Goal: Task Accomplishment & Management: Manage account settings

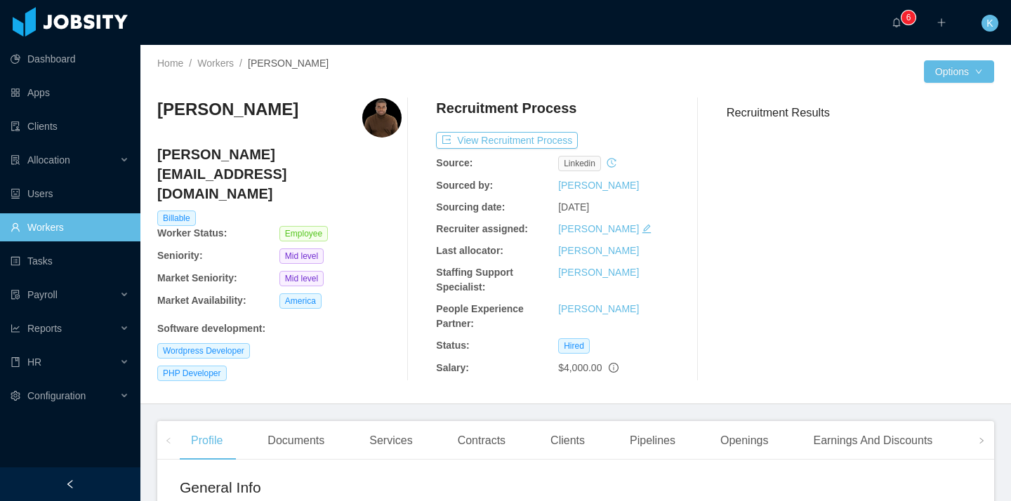
click at [45, 225] on link "Workers" at bounding box center [70, 227] width 119 height 28
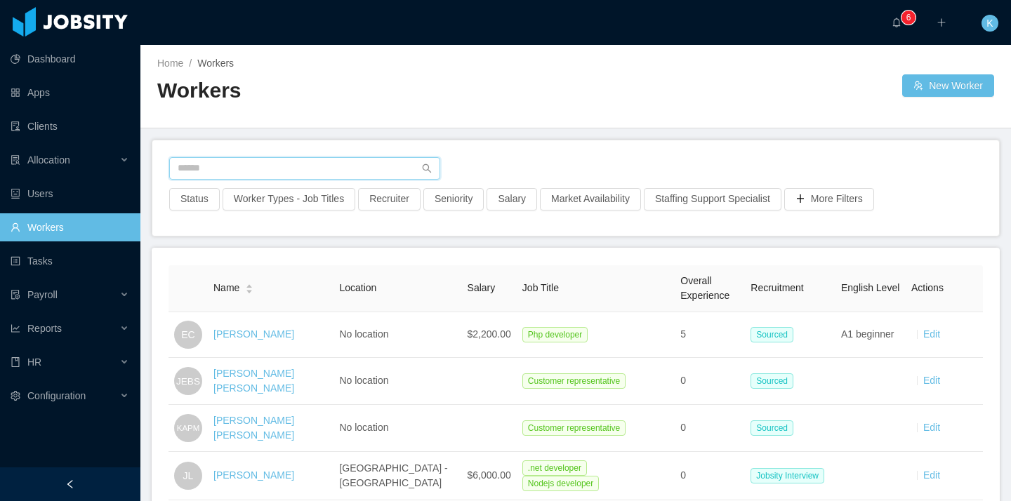
click at [336, 173] on input "text" at bounding box center [304, 168] width 271 height 22
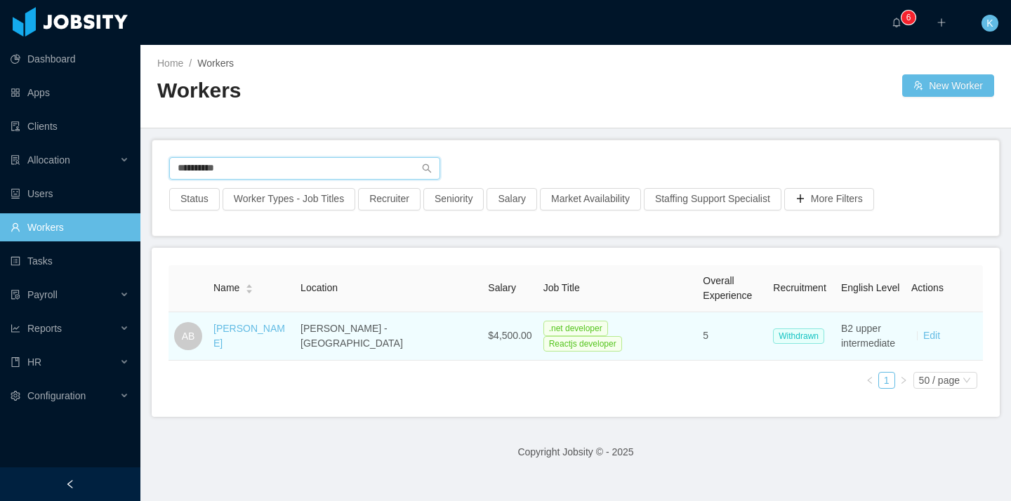
type input "**********"
click at [253, 341] on div "[PERSON_NAME]" at bounding box center [251, 336] width 76 height 29
click at [251, 339] on link "[PERSON_NAME]" at bounding box center [249, 336] width 72 height 26
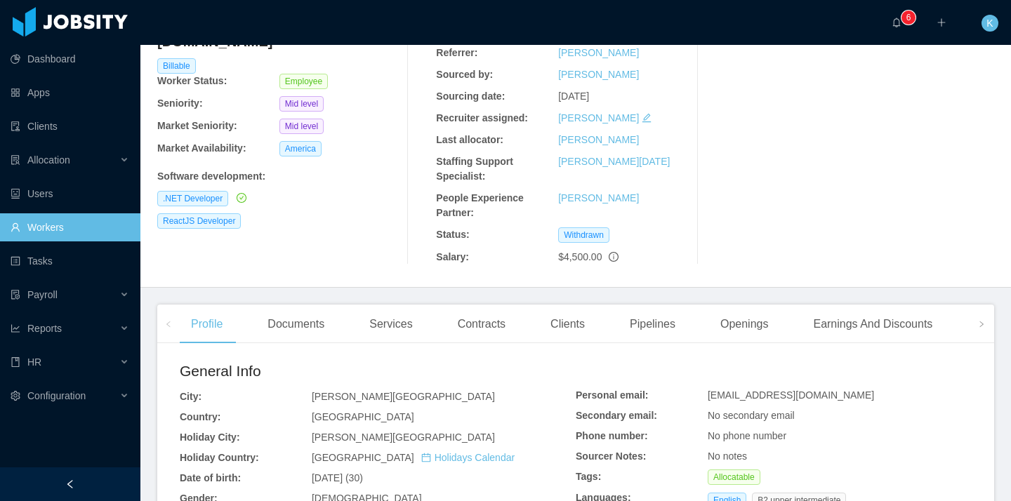
scroll to position [147, 0]
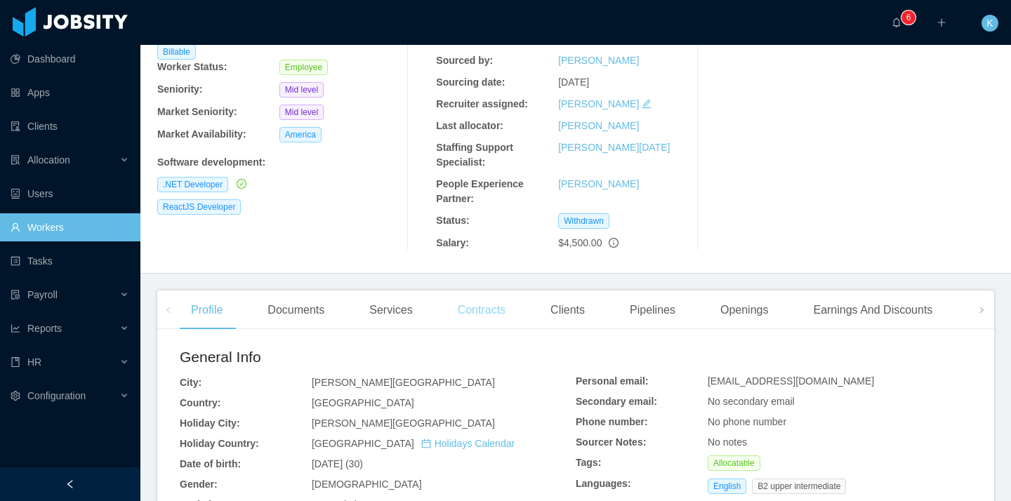
click at [490, 307] on div "Contracts" at bounding box center [481, 310] width 70 height 39
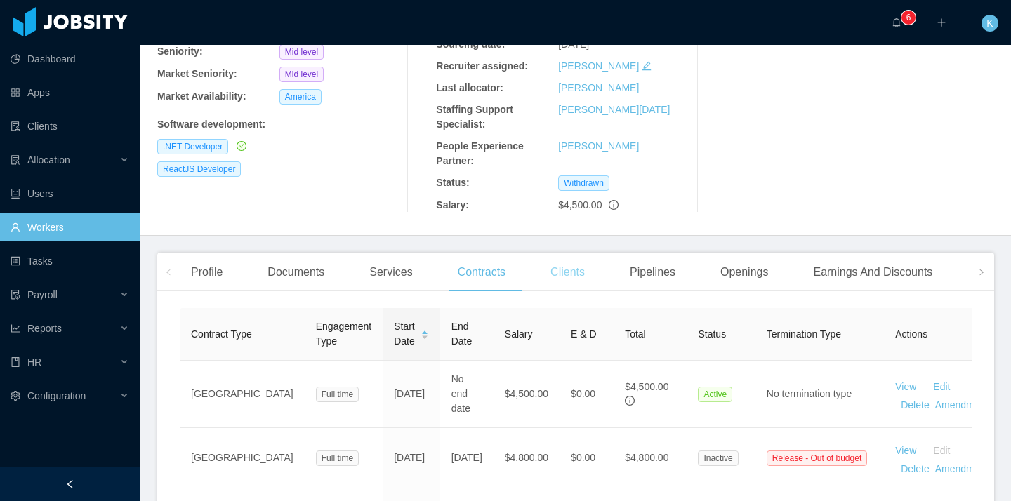
click at [577, 271] on div "Clients" at bounding box center [567, 272] width 57 height 39
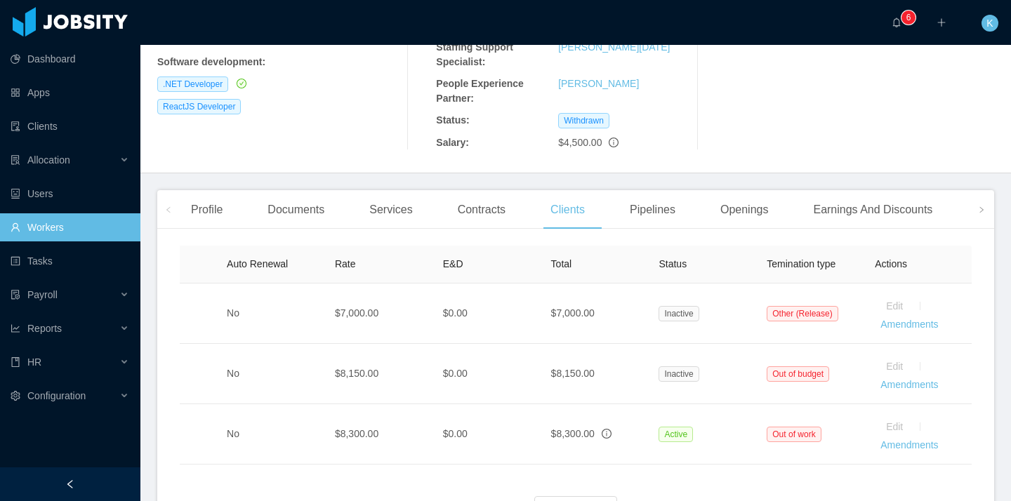
scroll to position [0, 614]
click at [470, 220] on div "Contracts" at bounding box center [481, 209] width 70 height 39
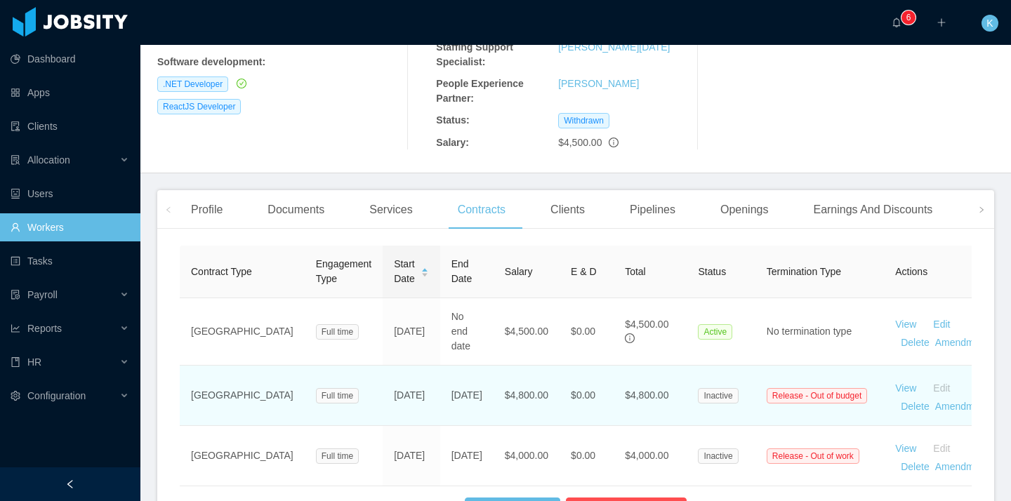
scroll to position [378, 0]
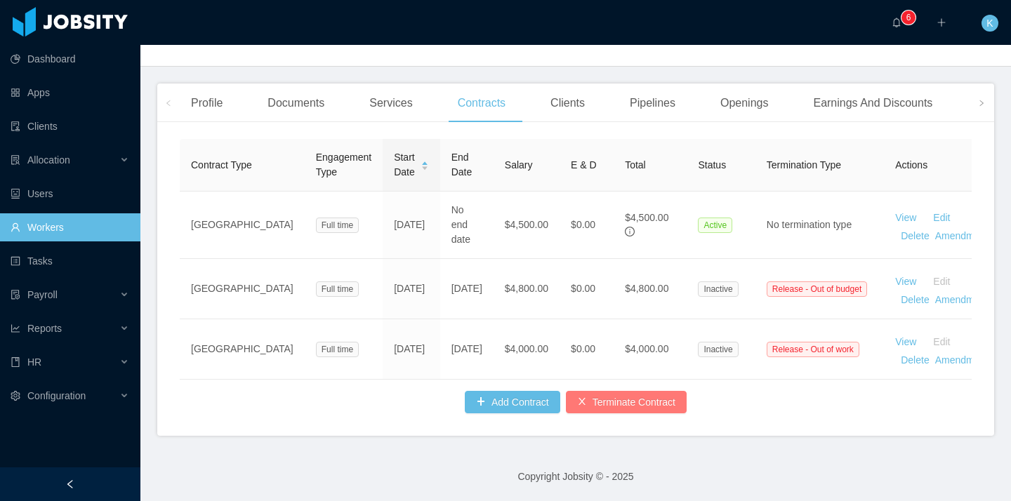
click at [642, 406] on button "Terminate Contract" at bounding box center [626, 402] width 121 height 22
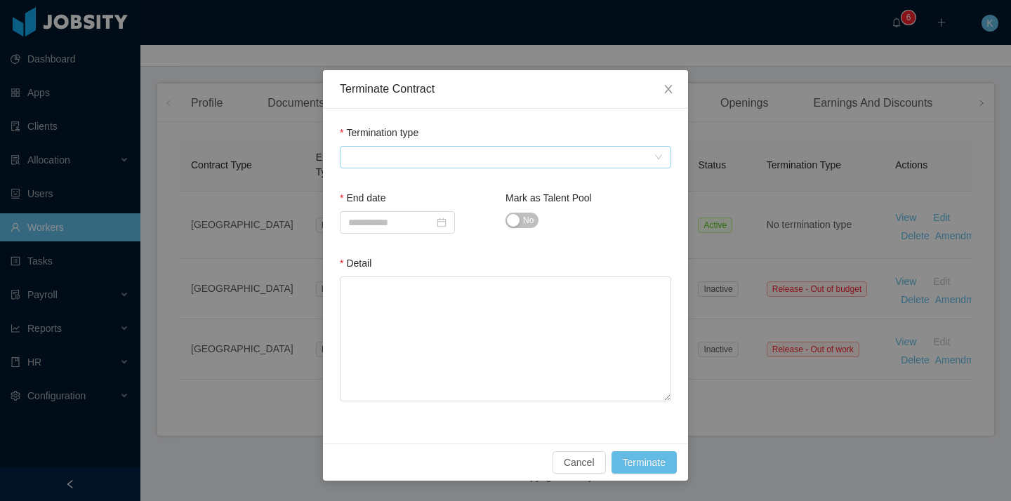
click at [398, 155] on span at bounding box center [500, 157] width 305 height 21
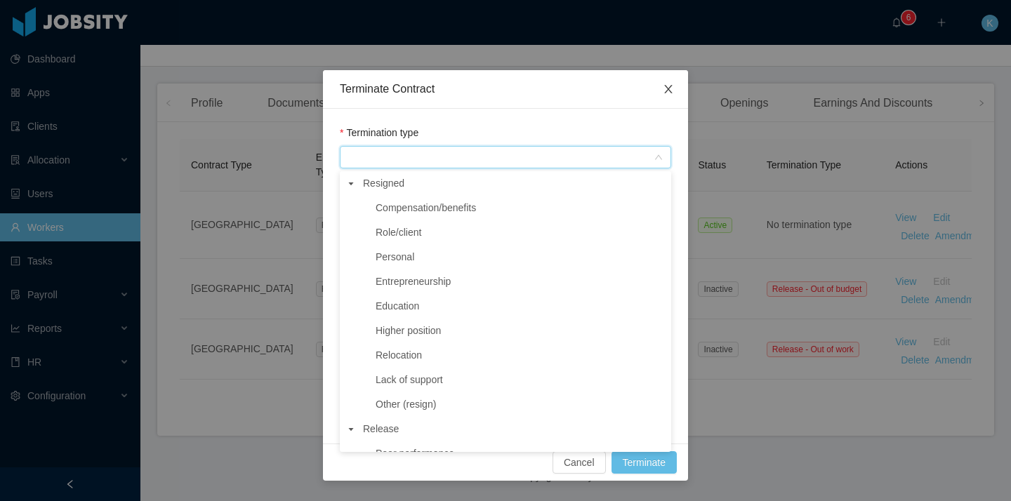
click at [663, 90] on icon "icon: close" at bounding box center [668, 89] width 11 height 11
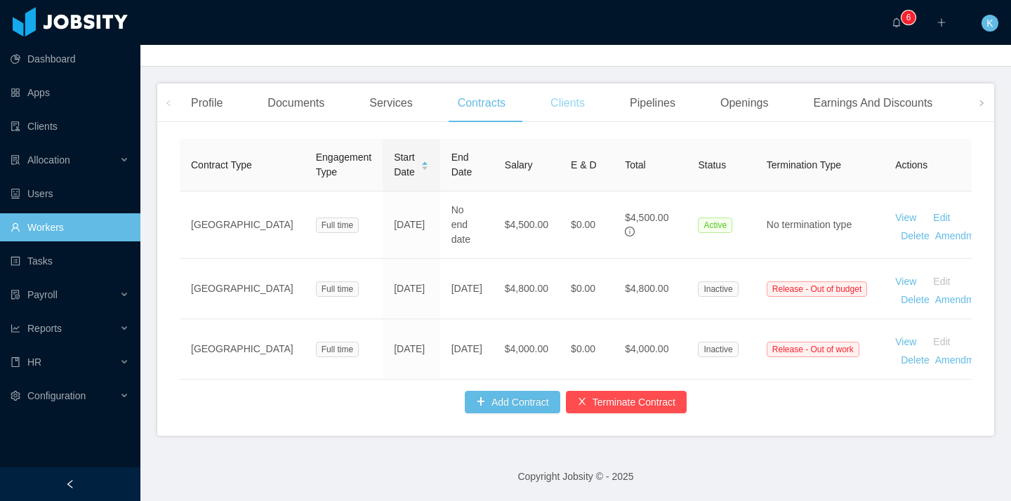
click at [564, 86] on div "Clients" at bounding box center [567, 103] width 57 height 39
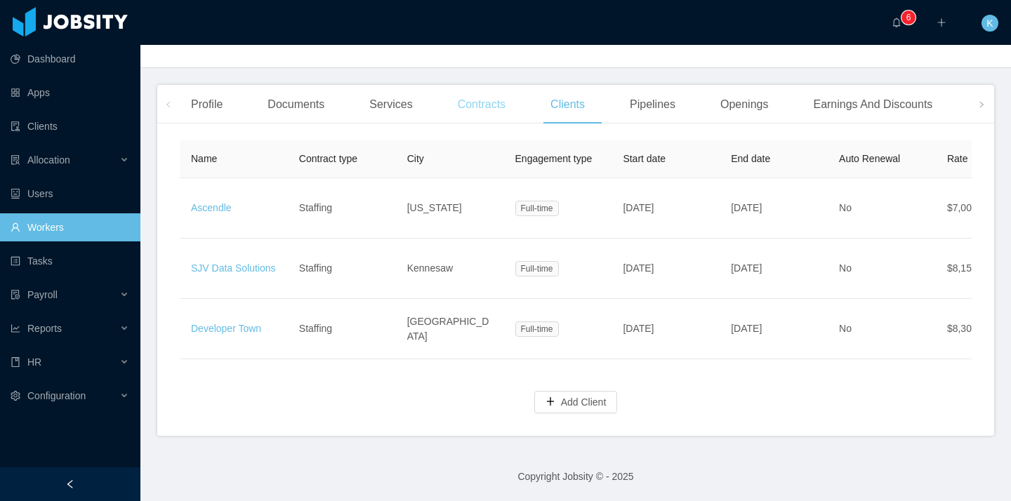
click at [479, 97] on div "Contracts" at bounding box center [481, 104] width 70 height 39
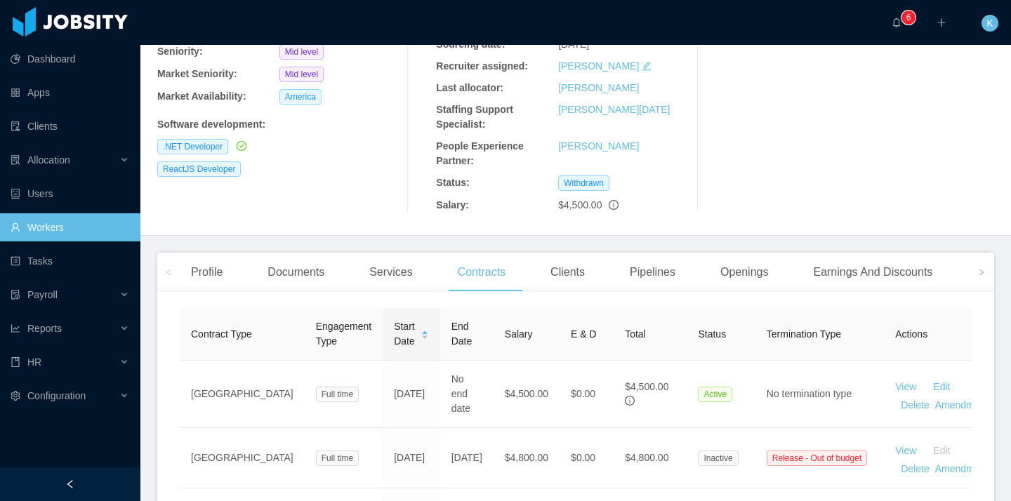
scroll to position [363, 0]
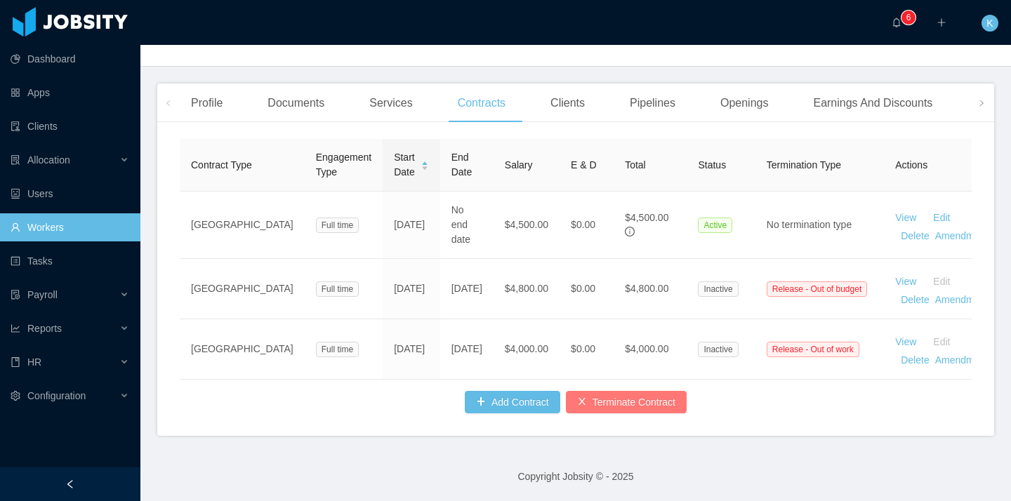
click at [615, 413] on button "Terminate Contract" at bounding box center [626, 402] width 121 height 22
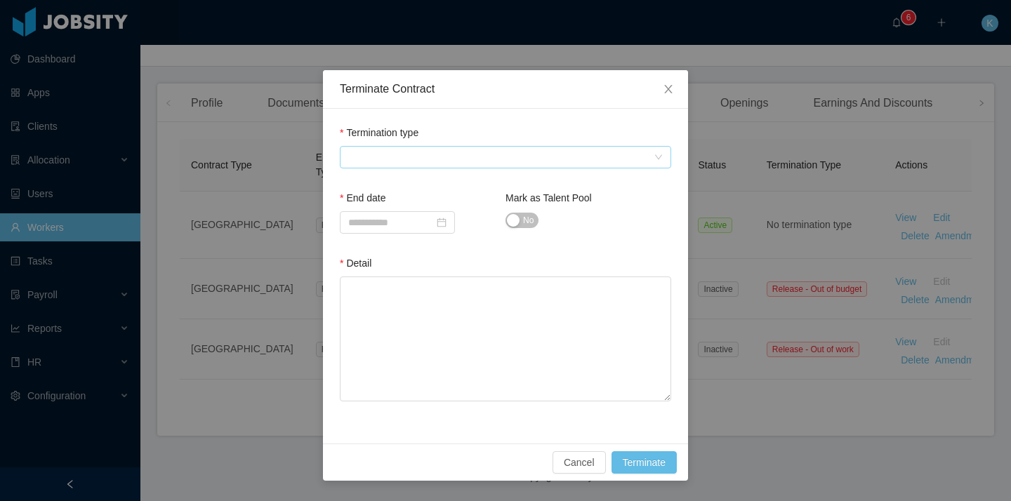
click at [384, 149] on span at bounding box center [500, 157] width 305 height 21
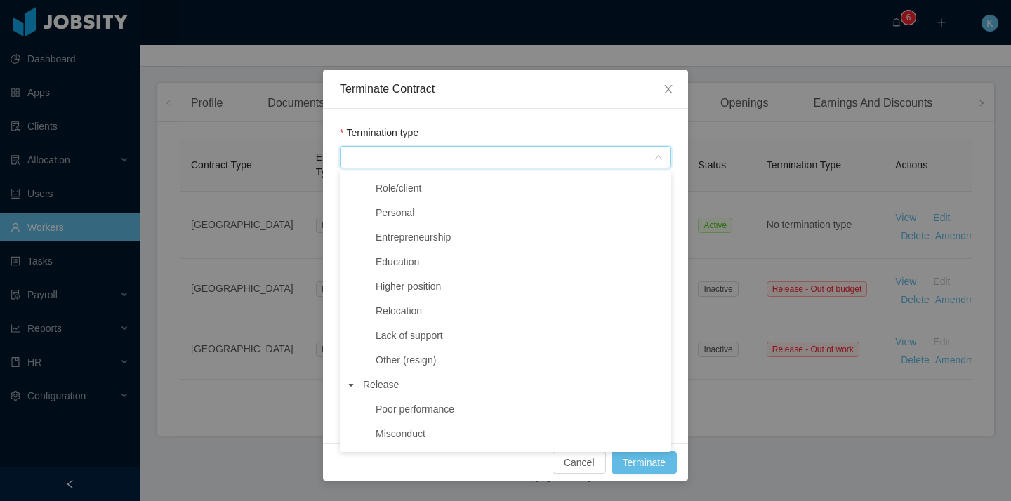
scroll to position [213, 0]
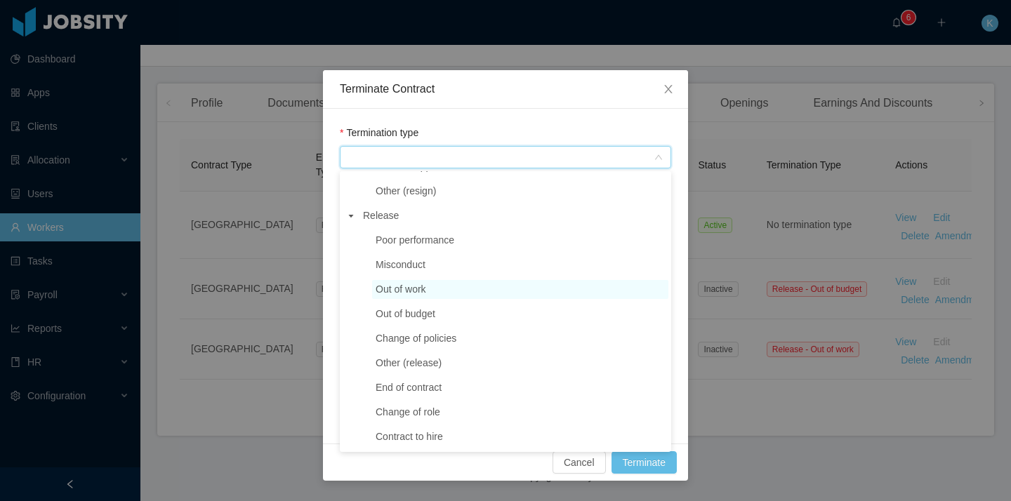
click at [386, 284] on span "Out of work" at bounding box center [401, 289] width 51 height 11
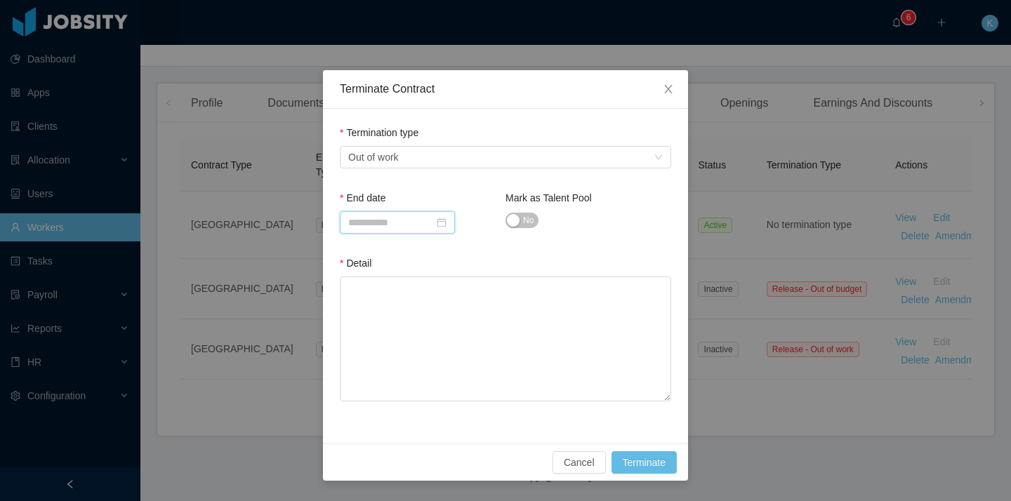
click at [370, 225] on input at bounding box center [397, 222] width 115 height 22
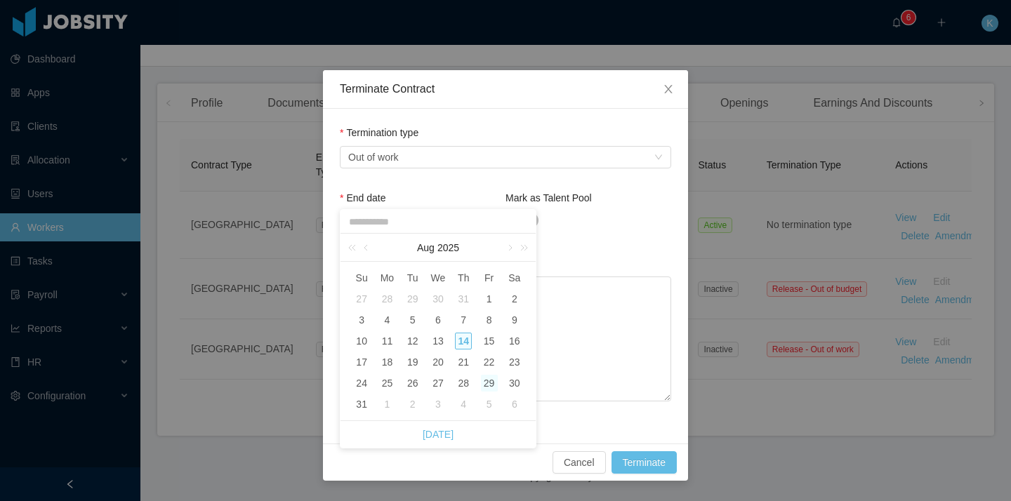
click at [490, 385] on div "29" at bounding box center [489, 383] width 17 height 17
type input "**********"
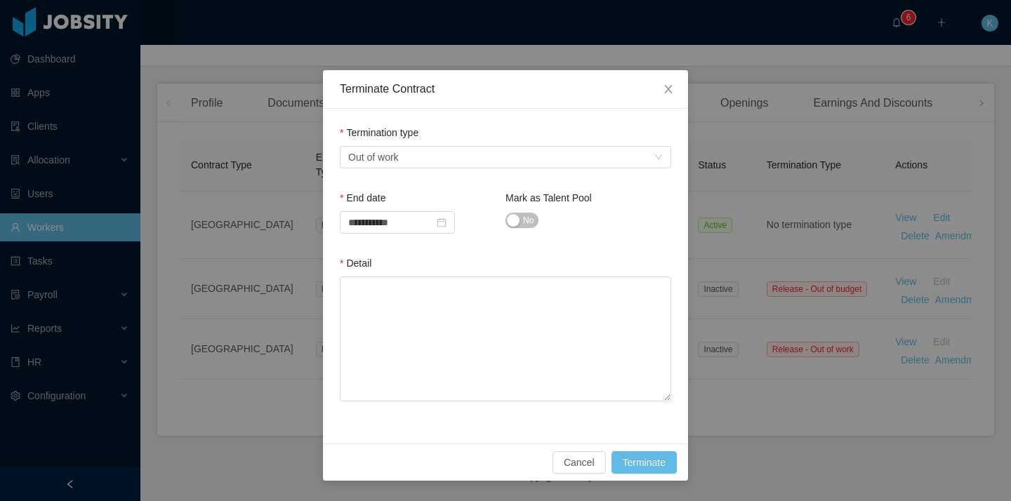
click at [527, 217] on span "No" at bounding box center [528, 220] width 11 height 14
click at [449, 300] on textarea "Detail" at bounding box center [505, 339] width 331 height 125
click at [568, 320] on textarea "Detail" at bounding box center [505, 339] width 331 height 125
paste textarea "**********"
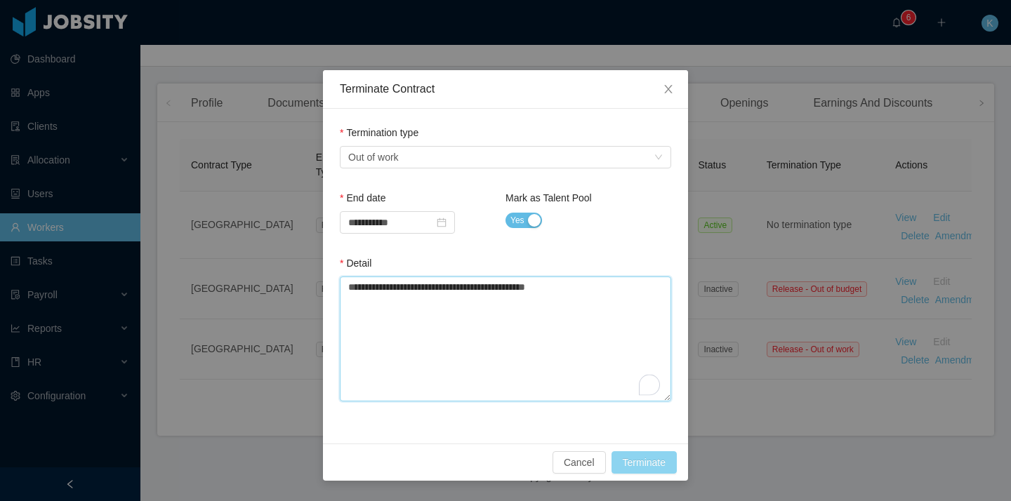
type textarea "**********"
click at [629, 470] on button "Terminate" at bounding box center [643, 462] width 65 height 22
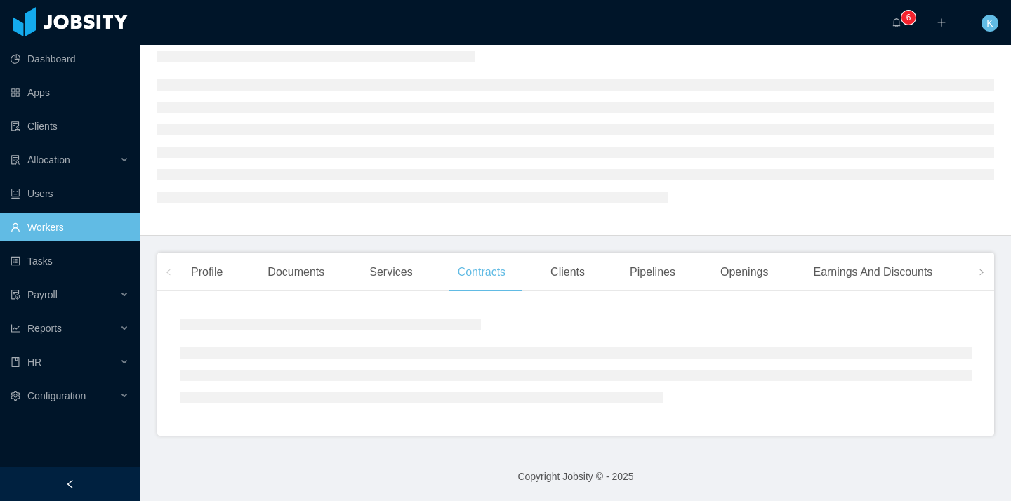
scroll to position [0, 0]
